Goal: Check status: Check status

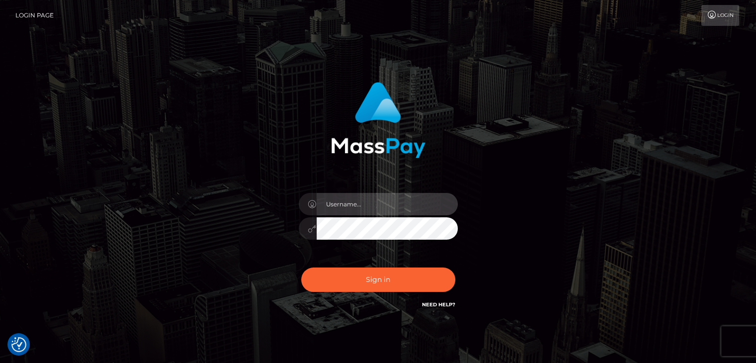
type input "Edward"
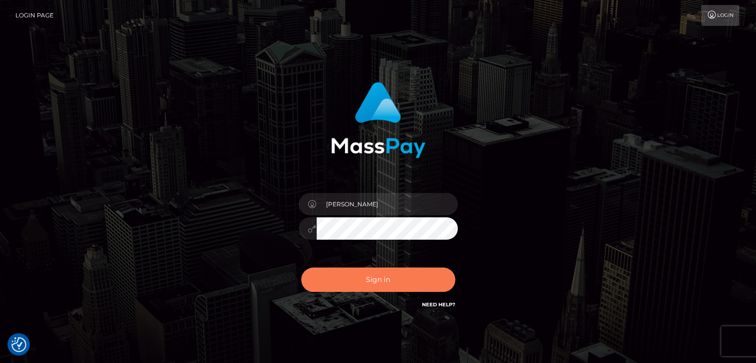
click at [411, 276] on button "Sign in" at bounding box center [378, 279] width 154 height 24
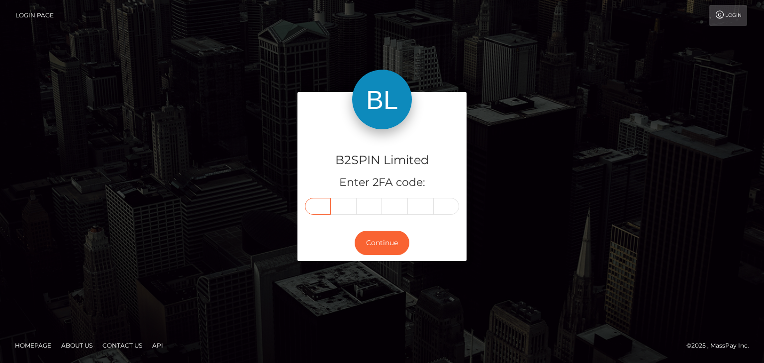
click at [316, 211] on input "text" at bounding box center [318, 206] width 26 height 17
paste input "3"
type input "3"
type input "7"
type input "8"
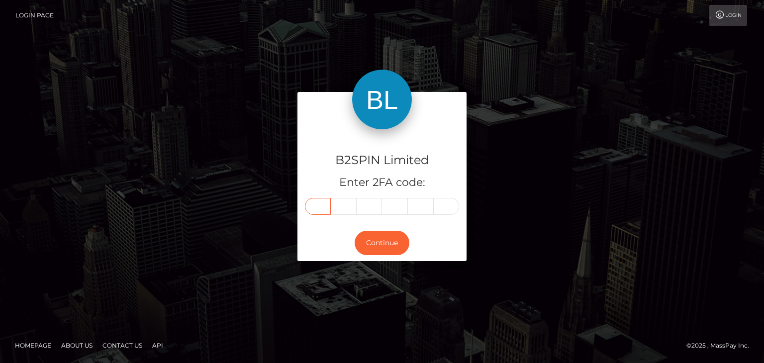
type input "9"
type input "7"
type input "1"
click at [388, 241] on button "Continue" at bounding box center [381, 243] width 55 height 24
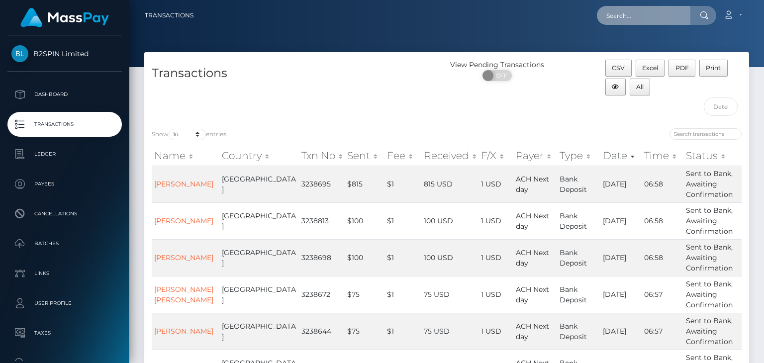
click at [626, 20] on input "text" at bounding box center [643, 15] width 93 height 19
paste input "3229256"
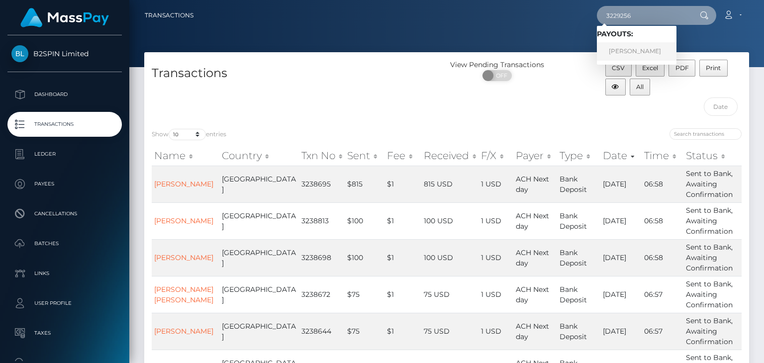
type input "3229256"
click at [630, 50] on link "[PERSON_NAME]" at bounding box center [637, 51] width 80 height 18
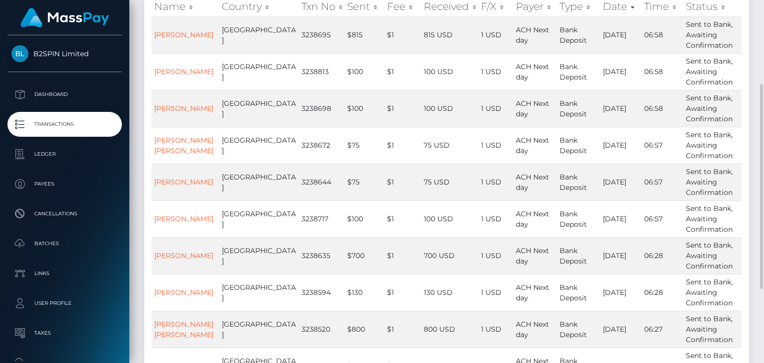
scroll to position [279, 0]
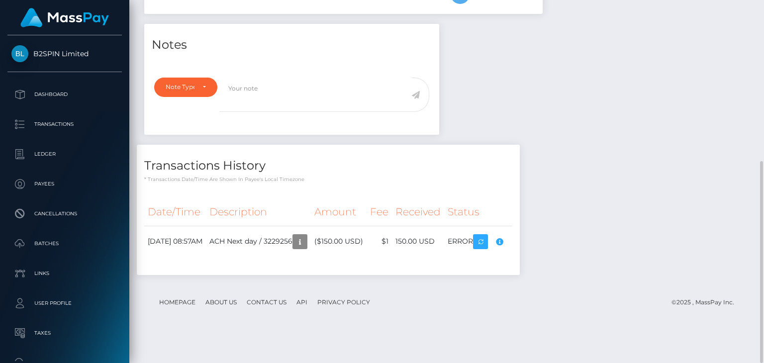
scroll to position [496976, 496904]
click at [531, 269] on div "Compliance review required. Please provide a recent bank statement using the se…" at bounding box center [490, 262] width 99 height 60
click at [531, 269] on body "B2SPIN Limited Dashboard Transactions Ledger Payees Cancellations" at bounding box center [382, 181] width 764 height 363
click at [652, 229] on div "Notes Note Type Compliance Clear Compliance General Note Type" at bounding box center [446, 154] width 619 height 261
